Goal: Task Accomplishment & Management: Use online tool/utility

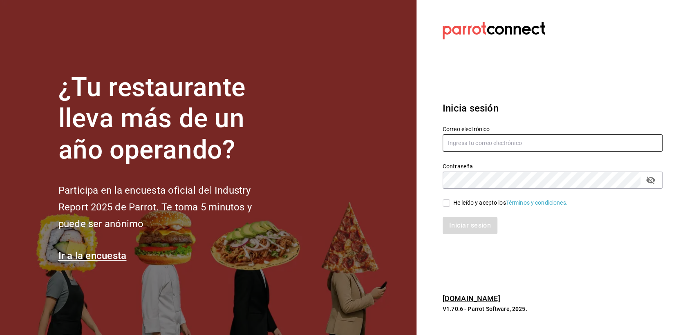
click at [567, 144] on input "text" at bounding box center [552, 142] width 220 height 17
type input "ericksaul.escaler@gmail.com"
drag, startPoint x: 441, startPoint y: 201, endPoint x: 447, endPoint y: 207, distance: 7.8
click at [447, 207] on div "He leído y acepto los Términos y condiciones." at bounding box center [548, 198] width 230 height 19
click at [447, 207] on label "He leído y acepto los Términos y condiciones." at bounding box center [504, 203] width 125 height 9
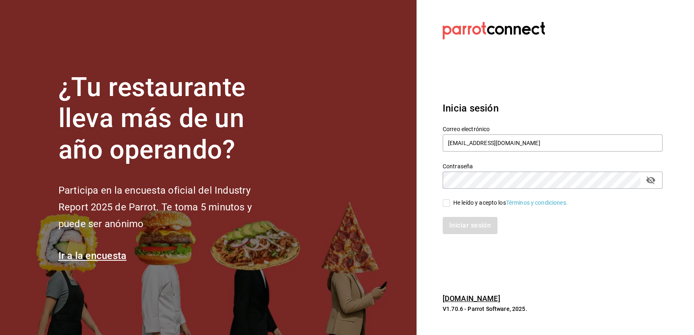
click at [447, 207] on input "He leído y acepto los Términos y condiciones." at bounding box center [445, 202] width 7 height 7
checkbox input "true"
click at [463, 228] on button "Iniciar sesión" at bounding box center [470, 225] width 56 height 17
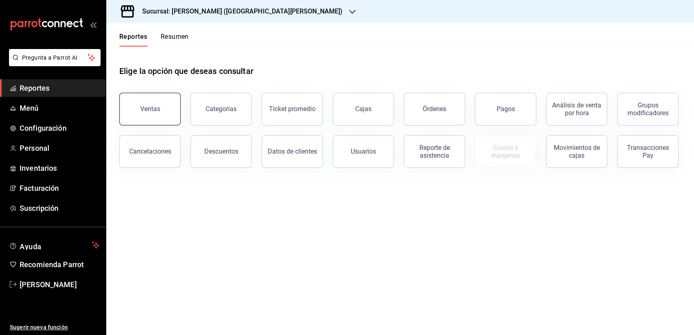
click at [148, 101] on button "Ventas" at bounding box center [149, 109] width 61 height 33
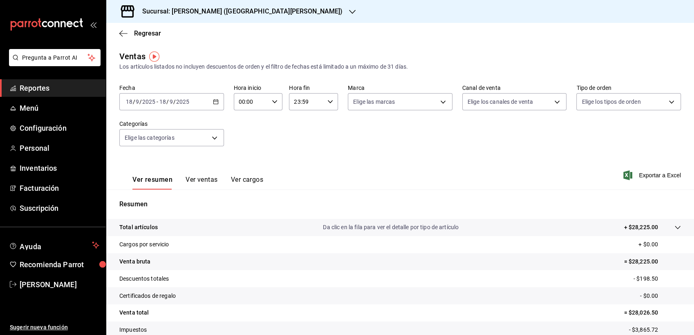
click at [213, 102] on icon "button" at bounding box center [216, 102] width 6 height 6
click at [235, 15] on div "Sucursal: [PERSON_NAME] ([GEOGRAPHIC_DATA][PERSON_NAME])" at bounding box center [236, 11] width 246 height 23
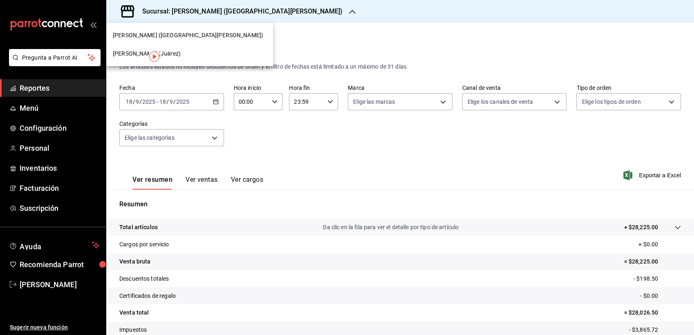
click at [143, 40] on div "[PERSON_NAME] ([GEOGRAPHIC_DATA][PERSON_NAME])" at bounding box center [189, 35] width 167 height 18
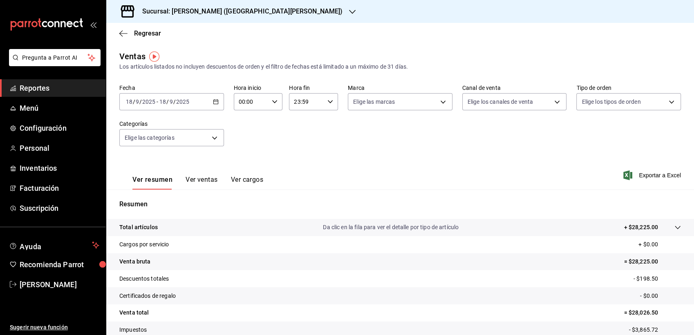
click at [221, 11] on h3 "Sucursal: [PERSON_NAME] ([GEOGRAPHIC_DATA][PERSON_NAME])" at bounding box center [239, 12] width 207 height 10
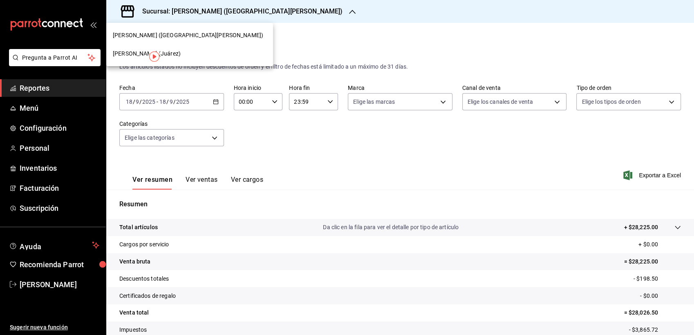
click at [127, 54] on span "[PERSON_NAME] (Juárez)" at bounding box center [147, 53] width 68 height 9
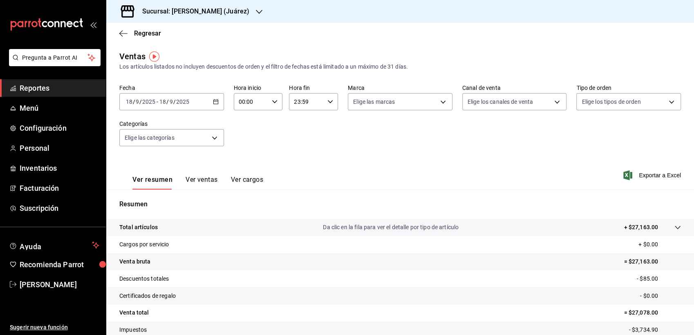
click at [206, 102] on div "[DATE] [DATE] - [DATE] [DATE]" at bounding box center [171, 101] width 105 height 17
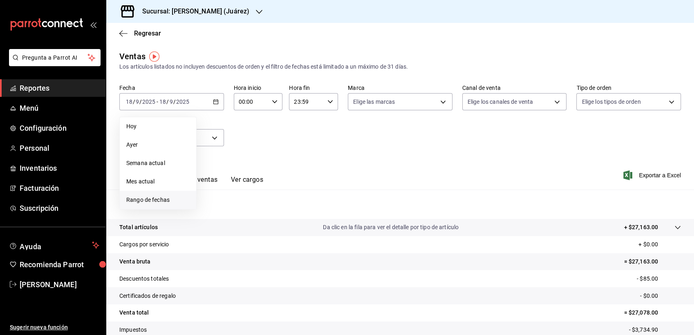
click at [156, 207] on li "Rango de fechas" at bounding box center [158, 200] width 76 height 18
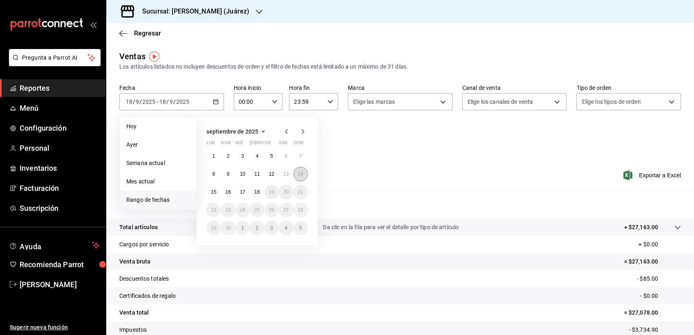
click at [304, 177] on button "14" at bounding box center [300, 174] width 14 height 15
click at [284, 133] on icon "button" at bounding box center [286, 132] width 10 height 10
click at [275, 191] on button "15" at bounding box center [271, 192] width 14 height 15
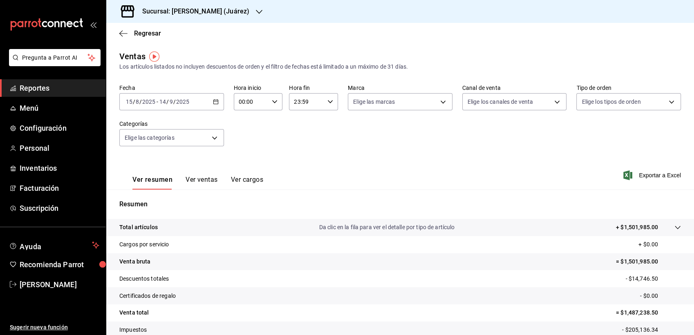
click at [147, 97] on div "[DATE] [DATE] - [DATE] [DATE]" at bounding box center [171, 101] width 105 height 17
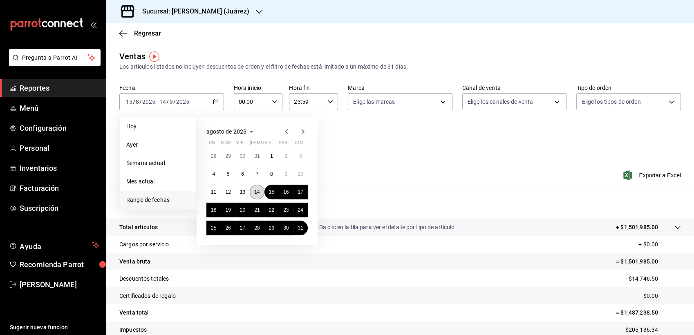
click at [257, 196] on button "14" at bounding box center [257, 192] width 14 height 15
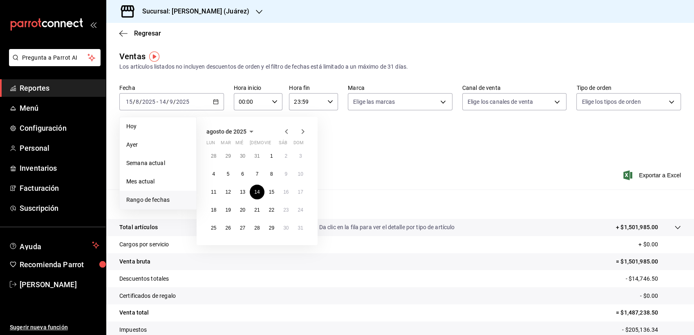
click at [284, 132] on icon "button" at bounding box center [286, 132] width 10 height 10
click at [303, 129] on icon "button" at bounding box center [303, 132] width 10 height 10
click at [255, 197] on button "14" at bounding box center [257, 192] width 14 height 15
click at [255, 197] on div "Resumen Total artículos Da clic en la fila para ver el detalle por tipo de artí…" at bounding box center [400, 278] width 588 height 176
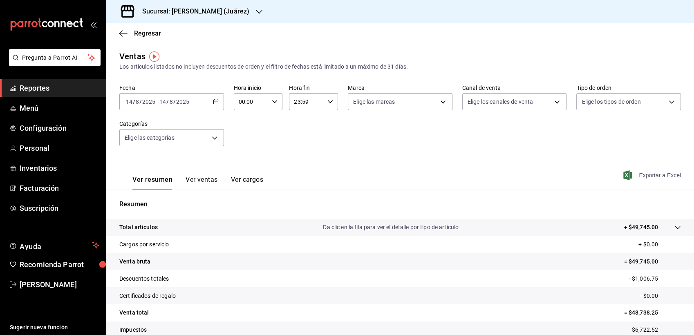
click at [640, 175] on span "Exportar a Excel" at bounding box center [653, 175] width 56 height 10
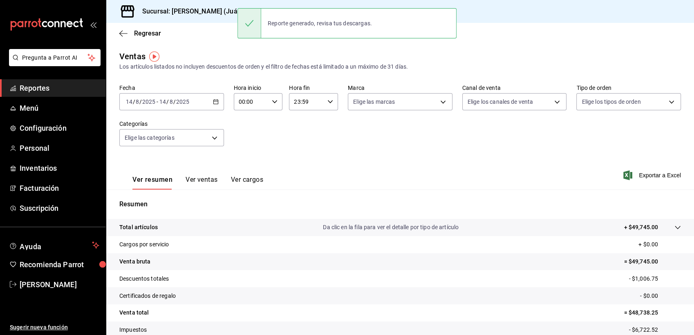
click at [213, 103] on \(Stroke\) "button" at bounding box center [215, 102] width 5 height 4
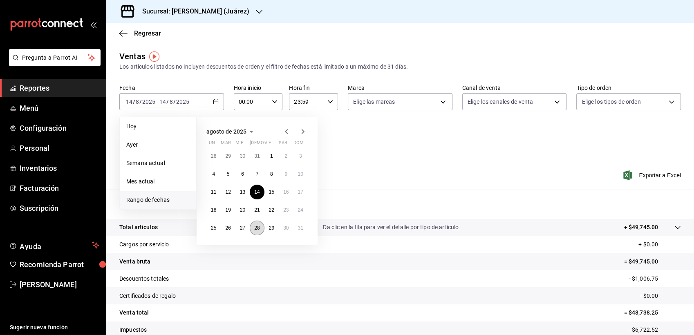
click at [259, 228] on abbr "28" at bounding box center [256, 228] width 5 height 6
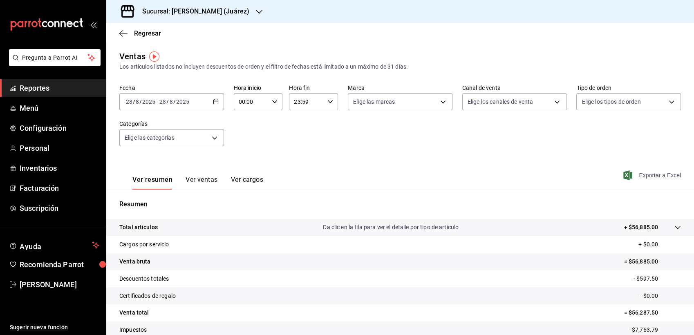
click at [640, 172] on span "Exportar a Excel" at bounding box center [653, 175] width 56 height 10
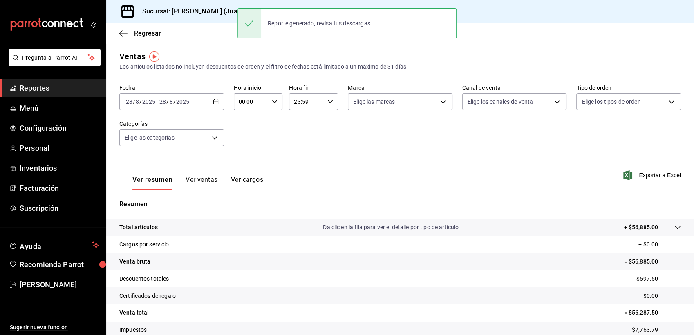
click at [216, 104] on \(Stroke\) "button" at bounding box center [215, 102] width 5 height 4
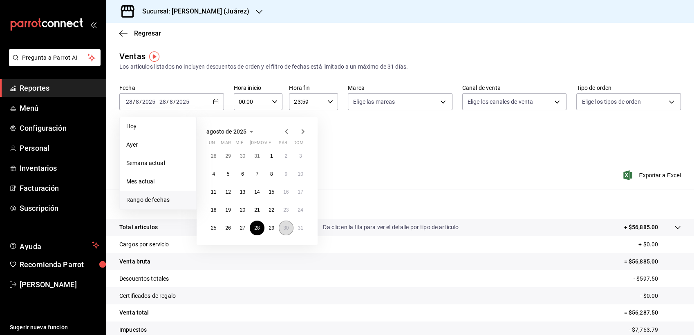
click at [284, 229] on abbr "30" at bounding box center [285, 228] width 5 height 6
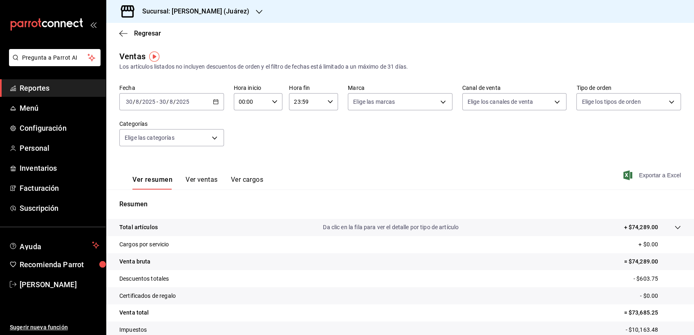
click at [642, 175] on span "Exportar a Excel" at bounding box center [653, 175] width 56 height 10
